Goal: Transaction & Acquisition: Book appointment/travel/reservation

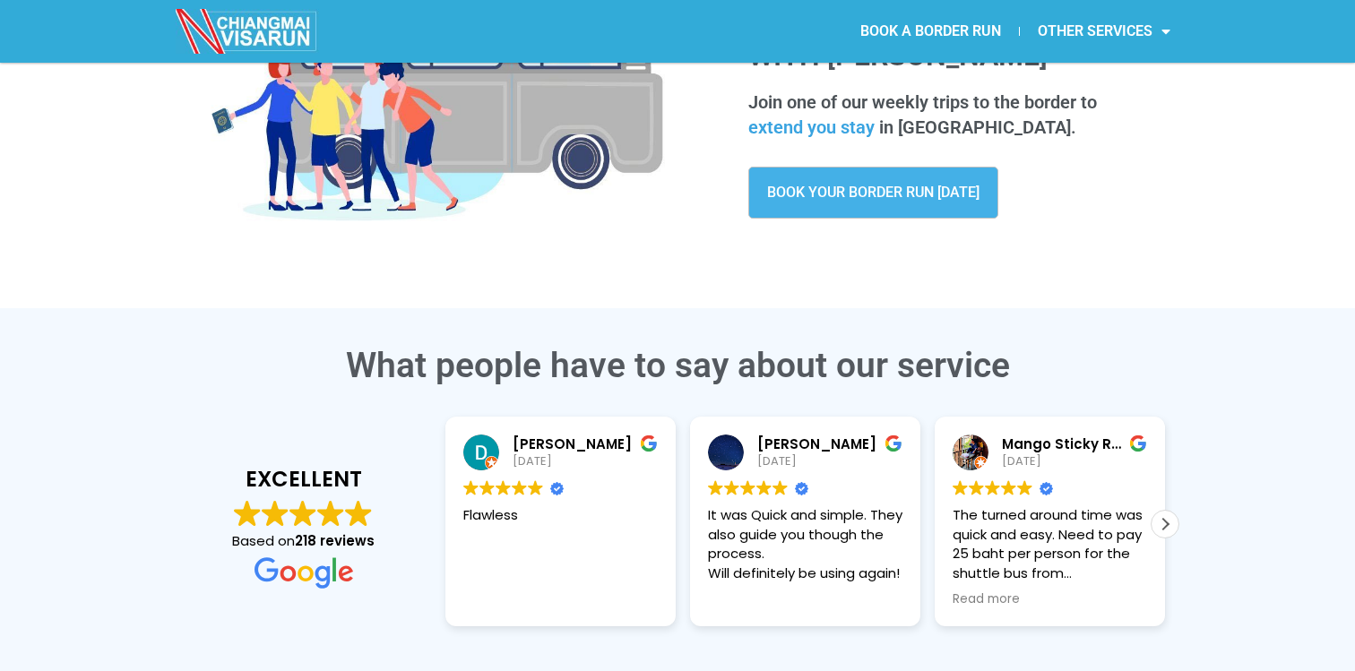
scroll to position [227, 0]
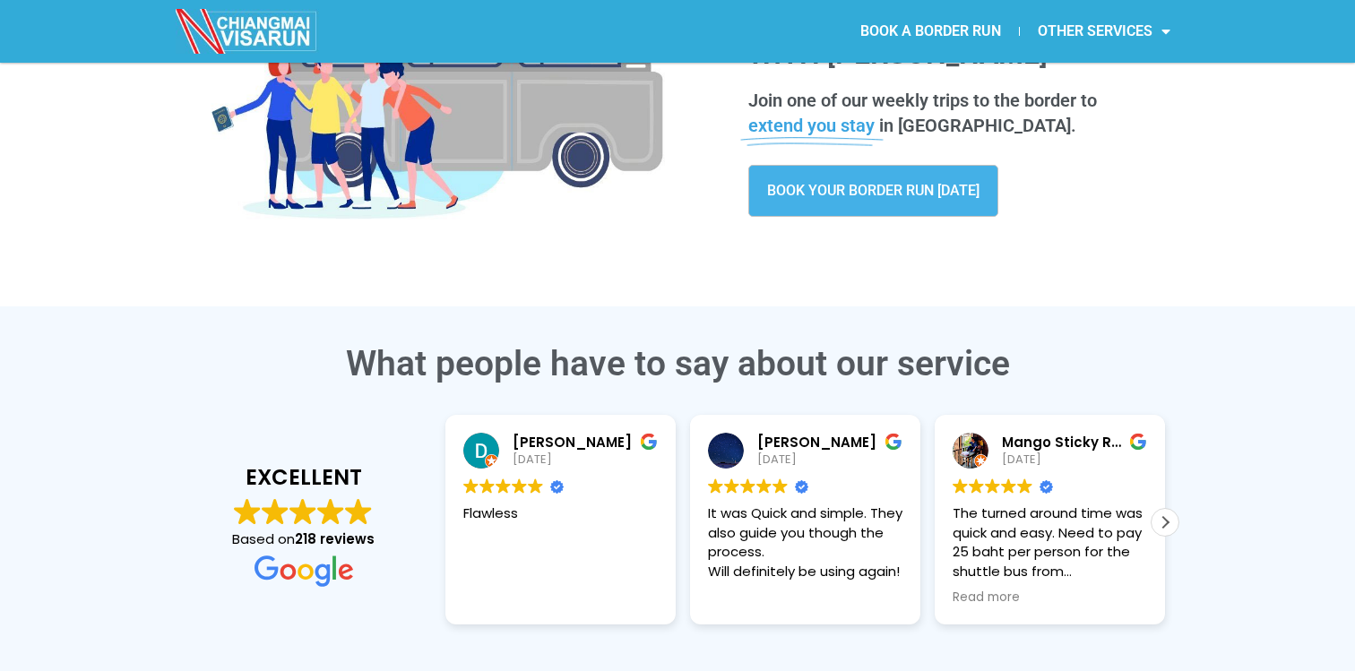
click at [851, 236] on div "Same Day Return to Chiang Mai Simplify your border run with CHIANGMAI VISARUN J…" at bounding box center [954, 83] width 467 height 314
click at [869, 199] on link "BOOK YOUR BORDER RUN TODAY" at bounding box center [873, 191] width 250 height 52
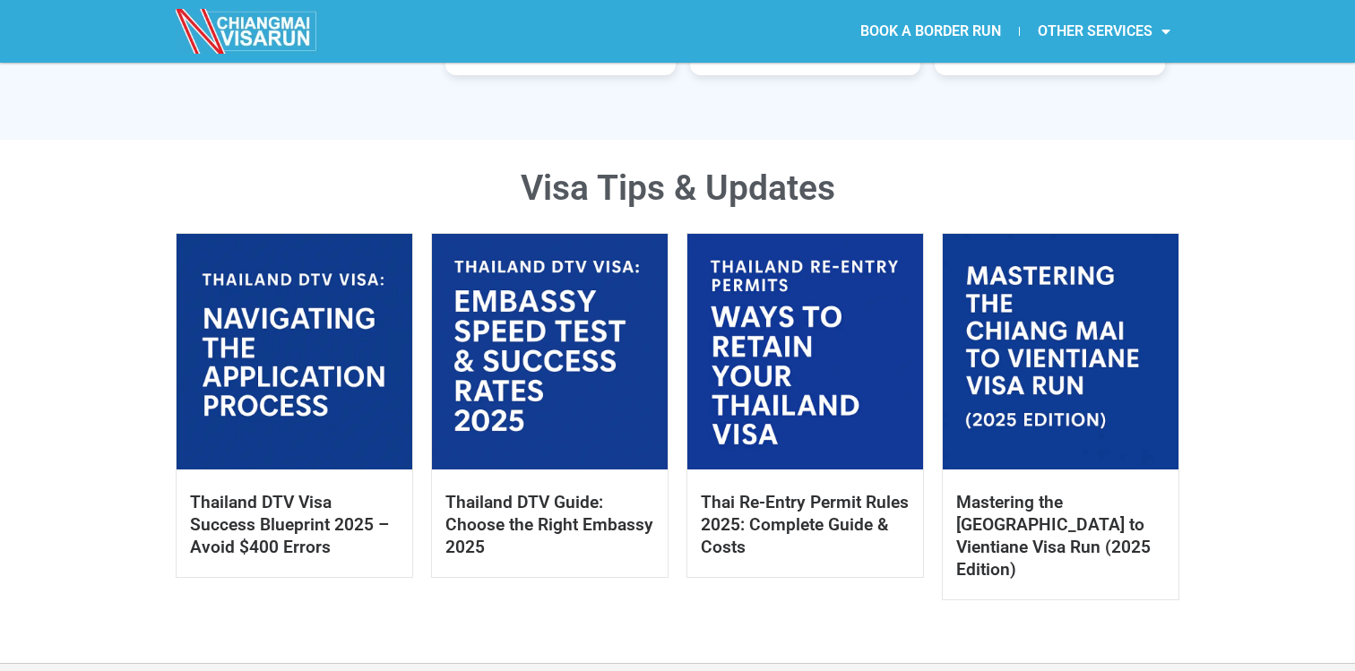
scroll to position [808, 0]
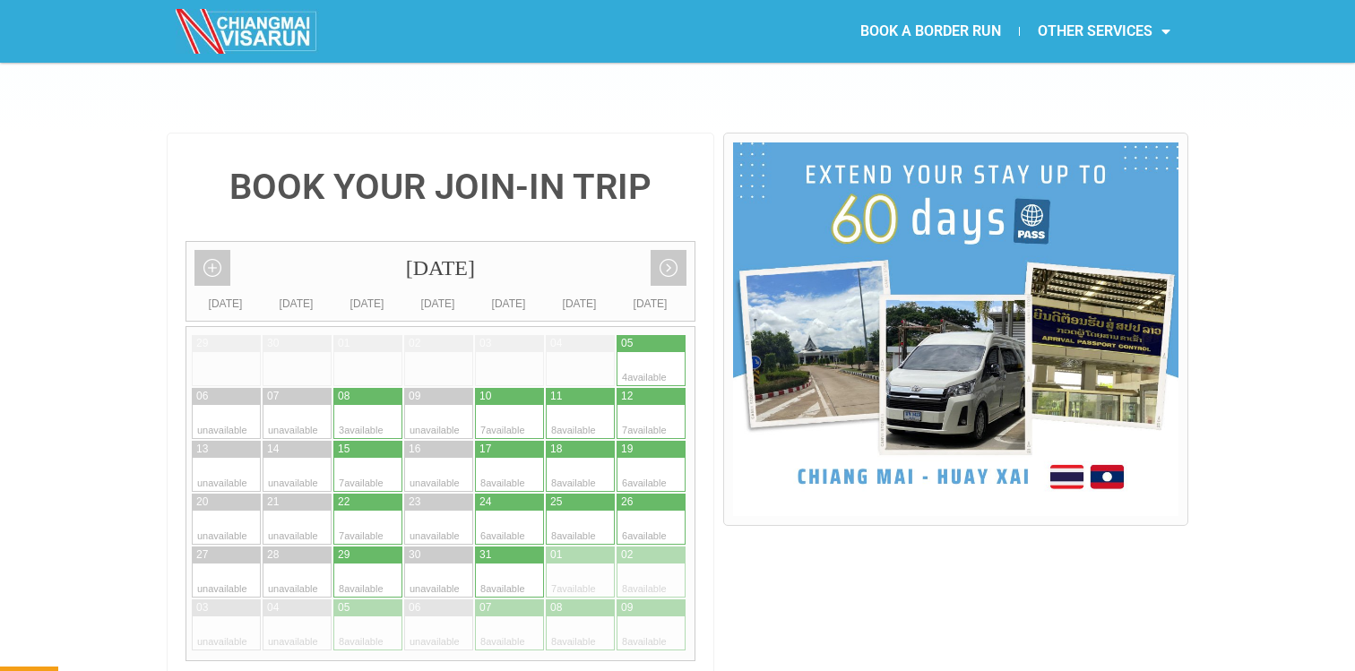
scroll to position [393, 0]
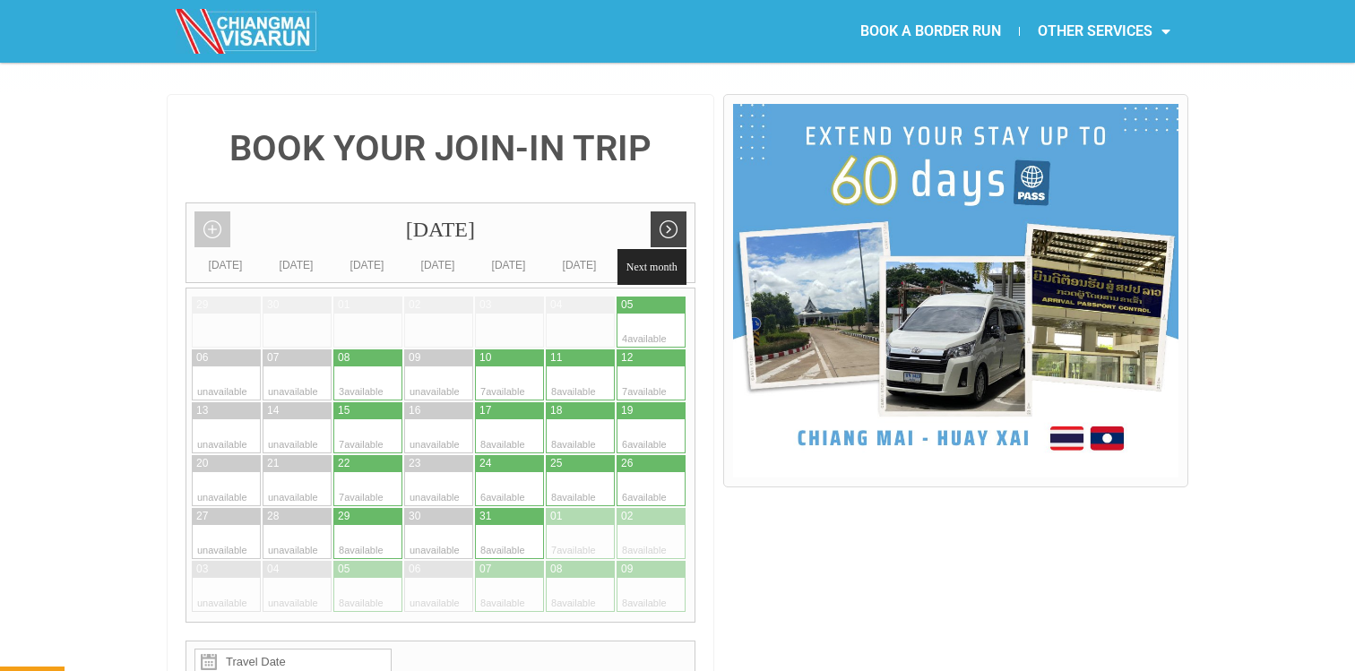
click at [675, 212] on link "Next month" at bounding box center [669, 230] width 36 height 36
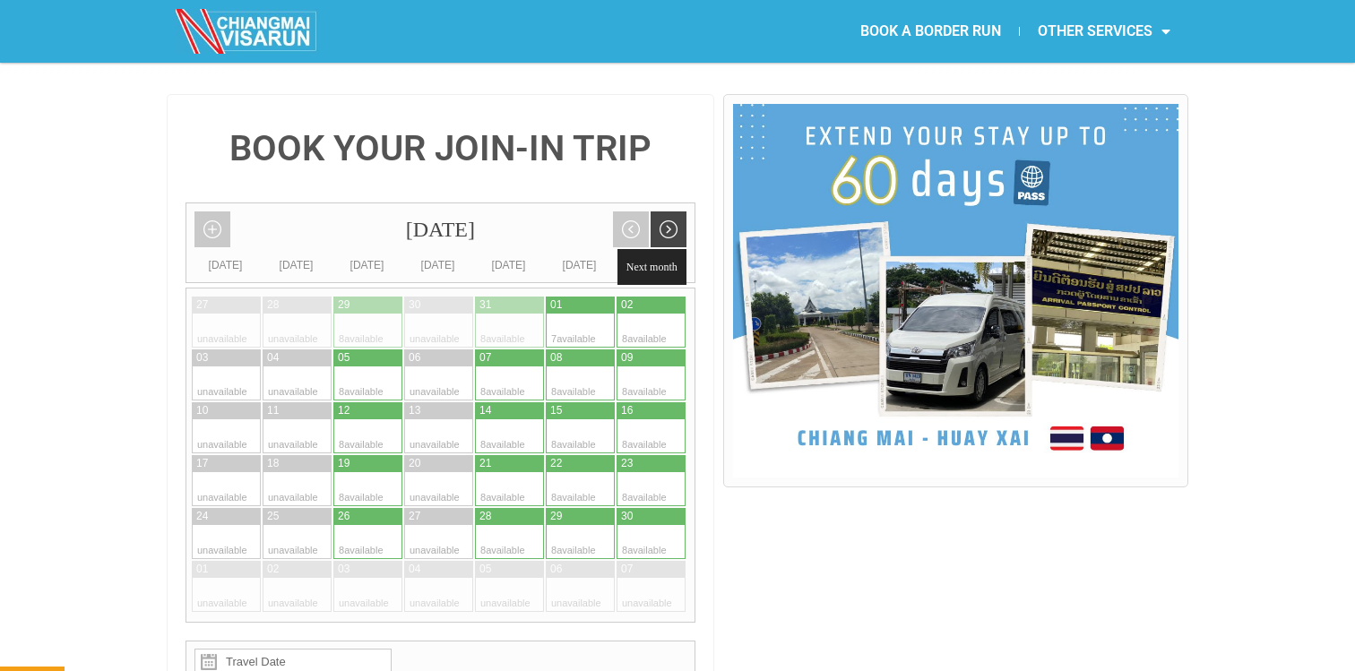
click at [671, 212] on link "Next month" at bounding box center [669, 230] width 36 height 36
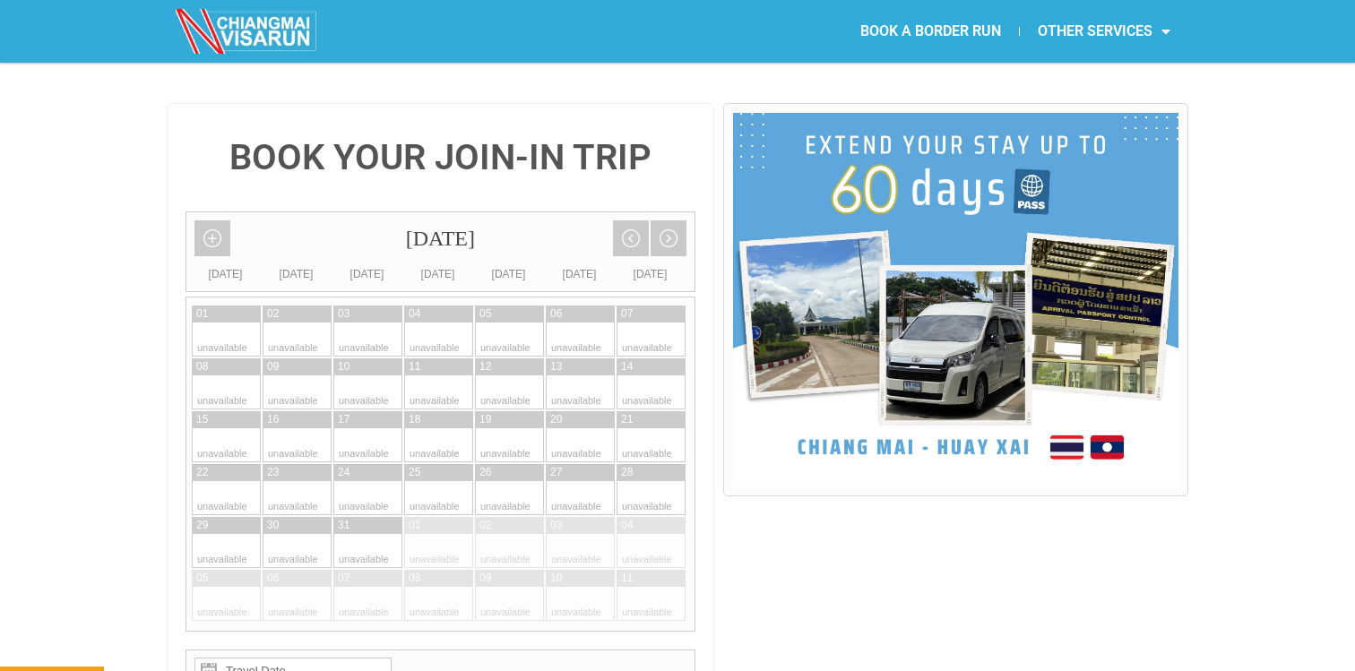
scroll to position [0, 0]
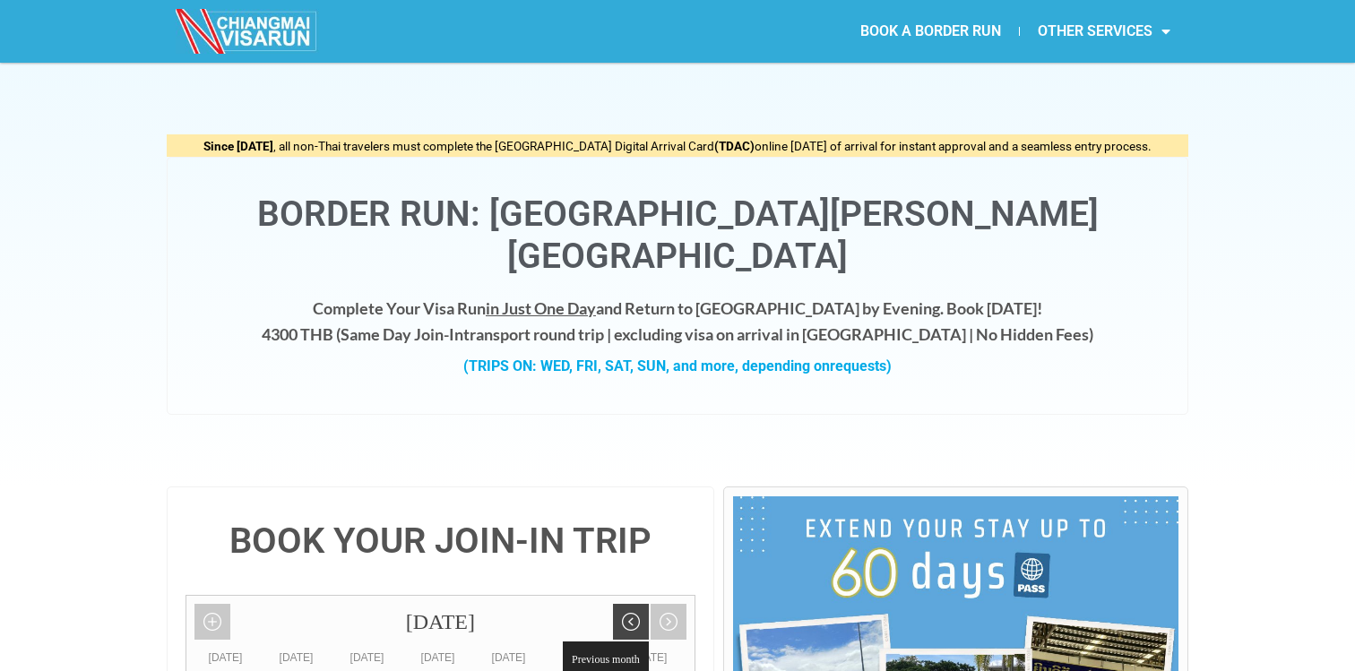
click at [626, 604] on link "Previous month" at bounding box center [631, 622] width 36 height 36
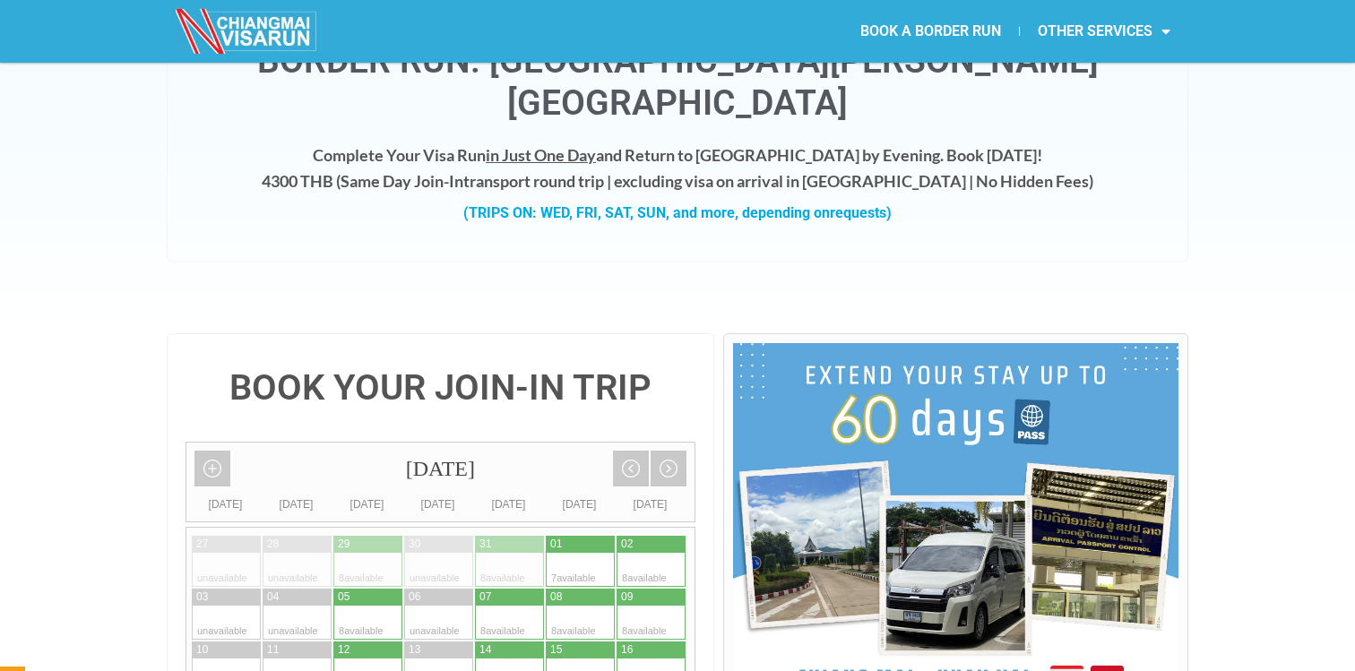
scroll to position [334, 0]
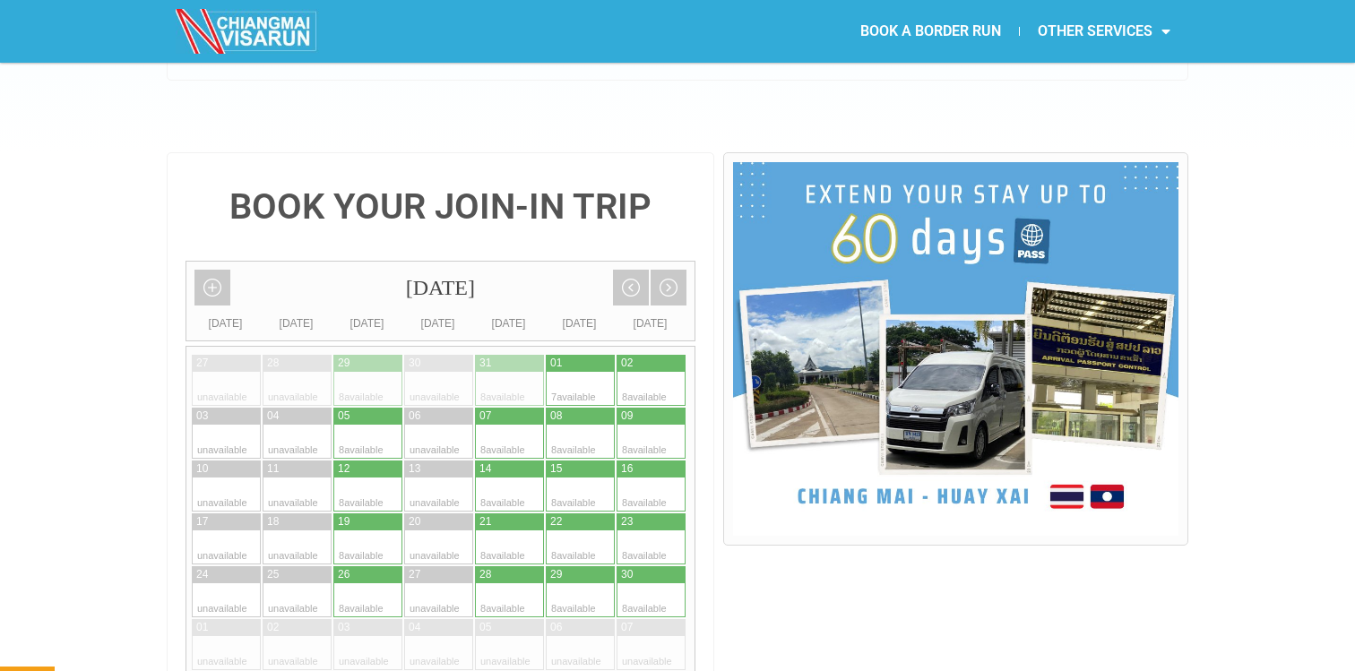
click at [370, 531] on div at bounding box center [385, 548] width 35 height 34
type input "[DATE]"
radio input "true"
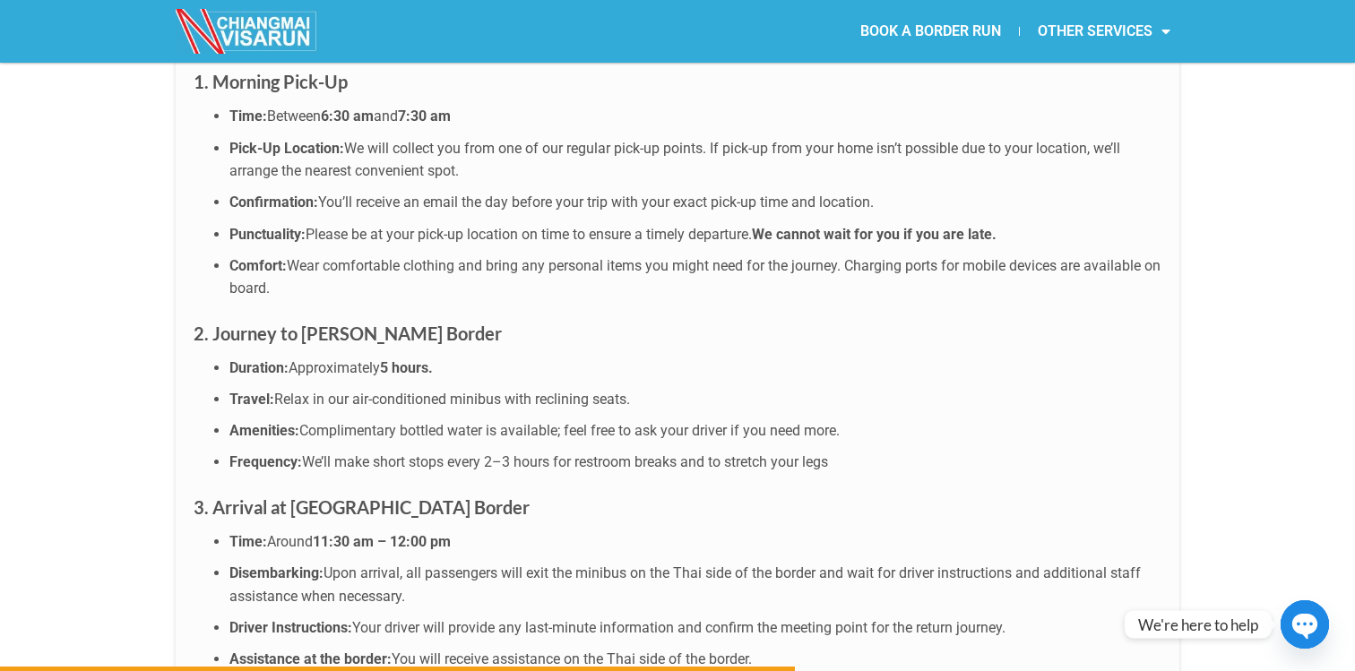
scroll to position [4999, 0]
